Goal: Task Accomplishment & Management: Use online tool/utility

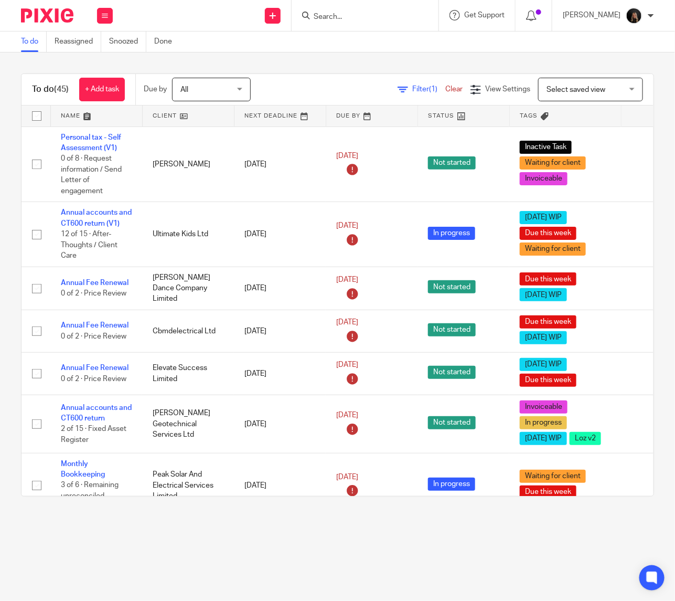
click at [368, 16] on input "Search" at bounding box center [360, 17] width 94 height 9
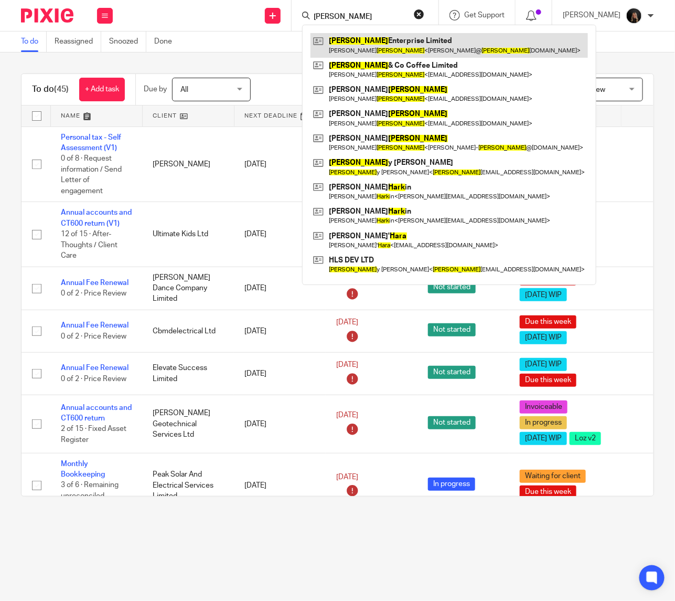
type input "hart"
drag, startPoint x: 368, startPoint y: 41, endPoint x: 357, endPoint y: 44, distance: 11.3
click at [368, 41] on link at bounding box center [450, 45] width 278 height 24
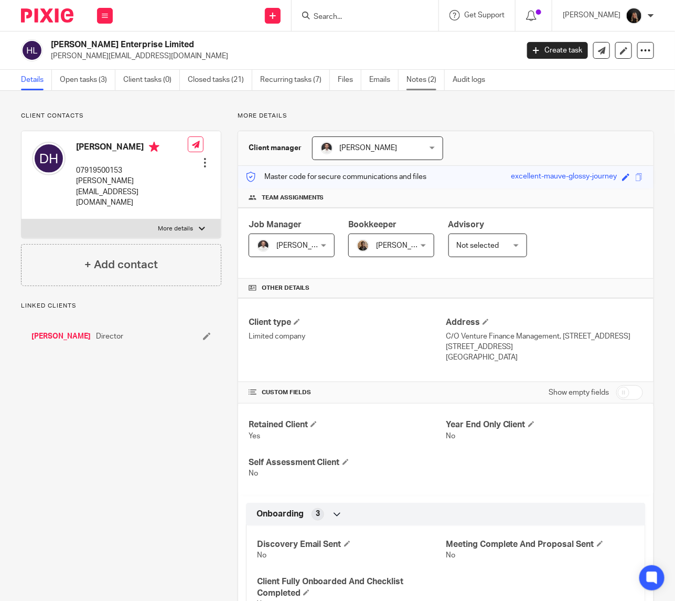
click at [436, 78] on link "Notes (2)" at bounding box center [426, 80] width 38 height 20
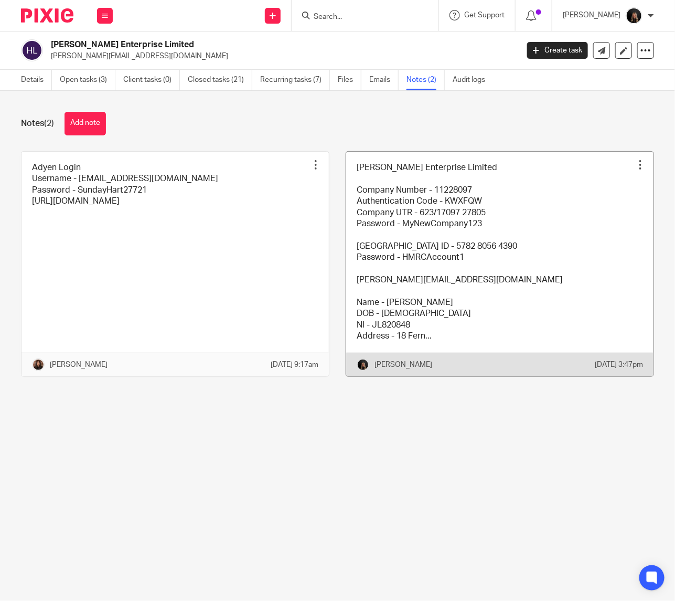
click at [499, 229] on link at bounding box center [500, 264] width 308 height 225
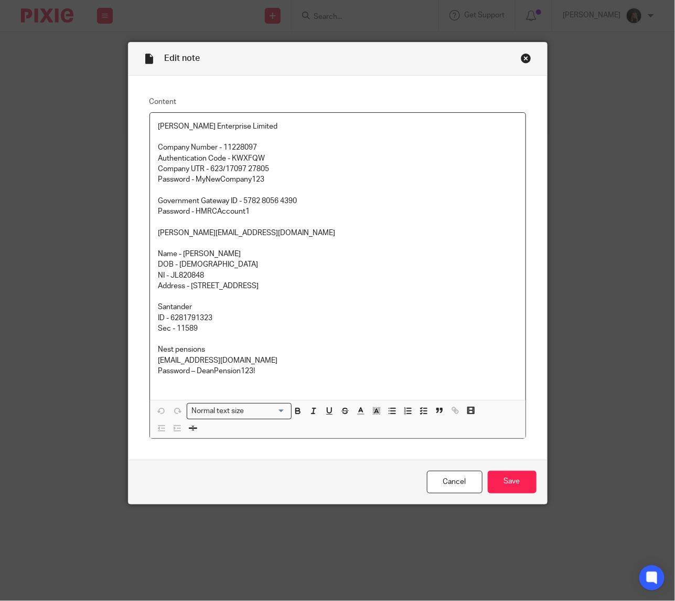
click at [521, 59] on div "Close this dialog window" at bounding box center [526, 58] width 10 height 10
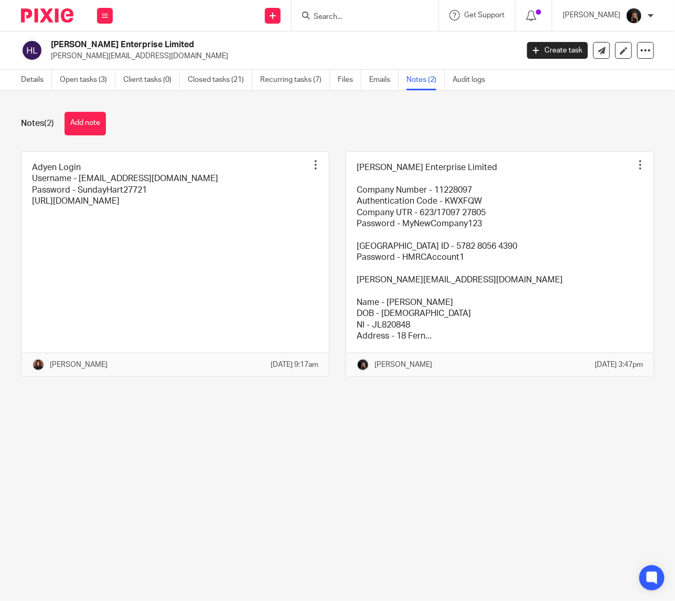
click at [105, 161] on link at bounding box center [176, 264] width 308 height 225
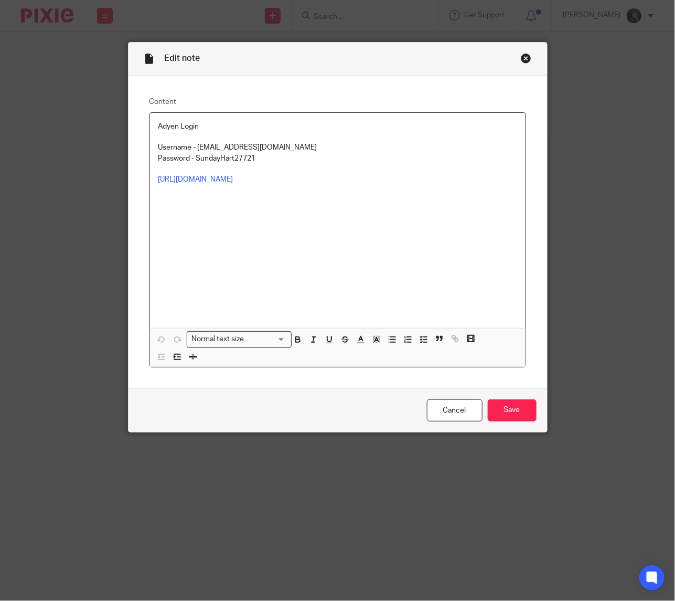
click at [263, 158] on p "Password - SundayHart27721" at bounding box center [337, 158] width 359 height 10
click at [269, 216] on p at bounding box center [337, 206] width 359 height 43
click at [263, 160] on p "Password - SundayHart27721" at bounding box center [337, 158] width 359 height 10
click at [522, 58] on div "Close this dialog window" at bounding box center [526, 58] width 10 height 10
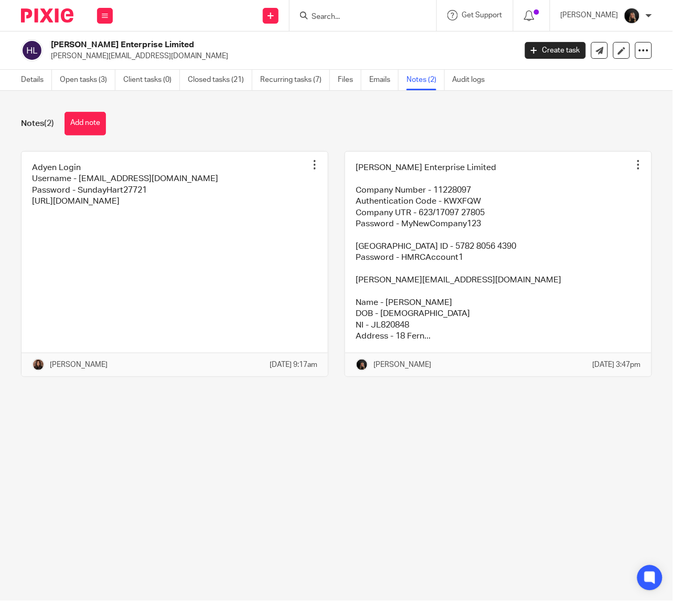
click at [380, 16] on input "Search" at bounding box center [358, 17] width 94 height 9
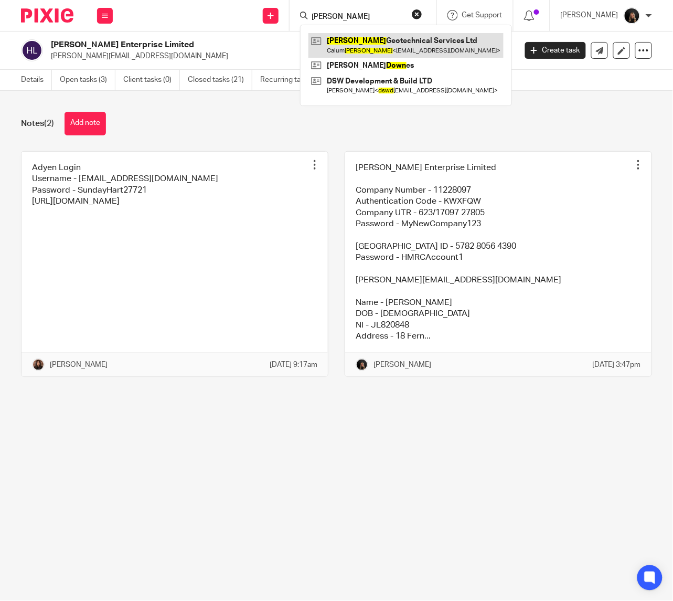
type input "dowd"
click at [395, 50] on link at bounding box center [406, 45] width 195 height 24
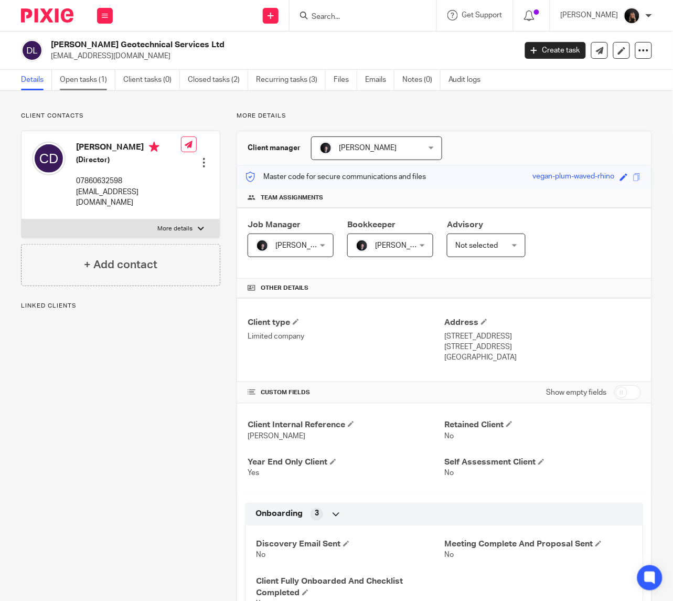
click at [72, 77] on link "Open tasks (1)" at bounding box center [88, 80] width 56 height 20
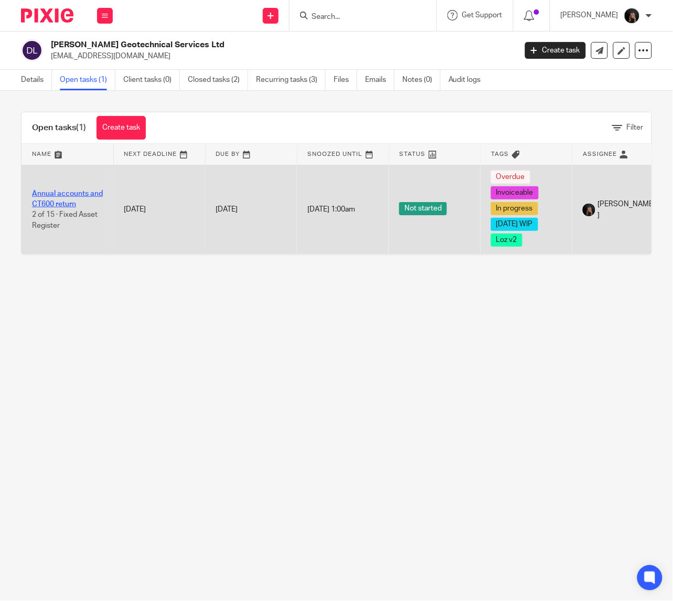
click at [71, 195] on link "Annual accounts and CT600 return" at bounding box center [67, 199] width 71 height 18
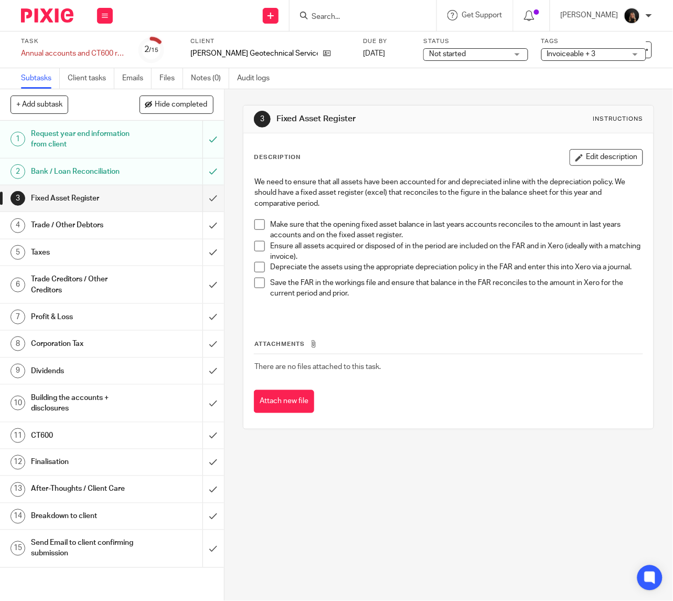
click at [256, 223] on span at bounding box center [260, 224] width 10 height 10
click at [256, 245] on span at bounding box center [260, 246] width 10 height 10
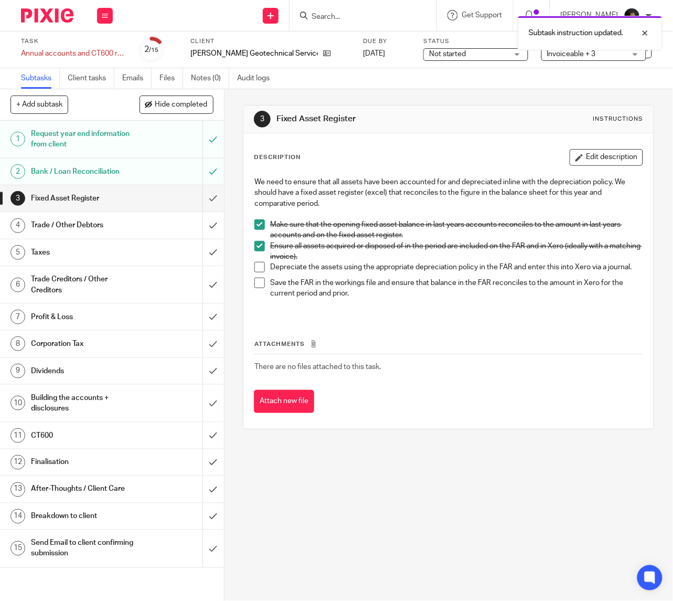
click at [260, 268] on span at bounding box center [260, 267] width 10 height 10
click at [255, 288] on span at bounding box center [260, 283] width 10 height 10
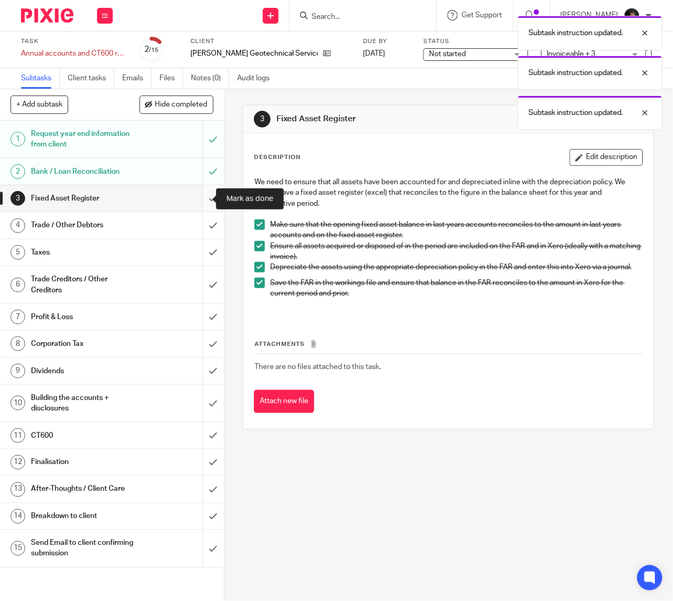
click at [190, 192] on input "submit" at bounding box center [112, 198] width 224 height 26
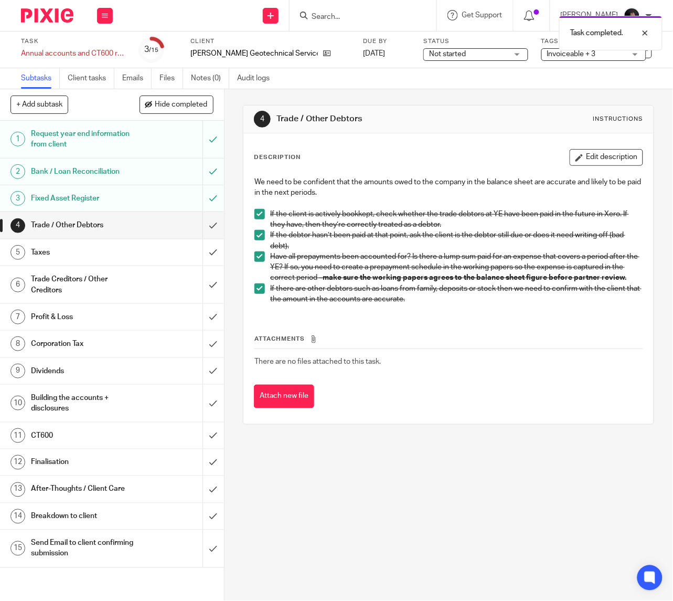
click at [130, 227] on div "Trade / Other Debtors" at bounding box center [111, 225] width 161 height 16
click at [200, 227] on input "submit" at bounding box center [112, 225] width 224 height 26
